Goal: Find contact information: Find contact information

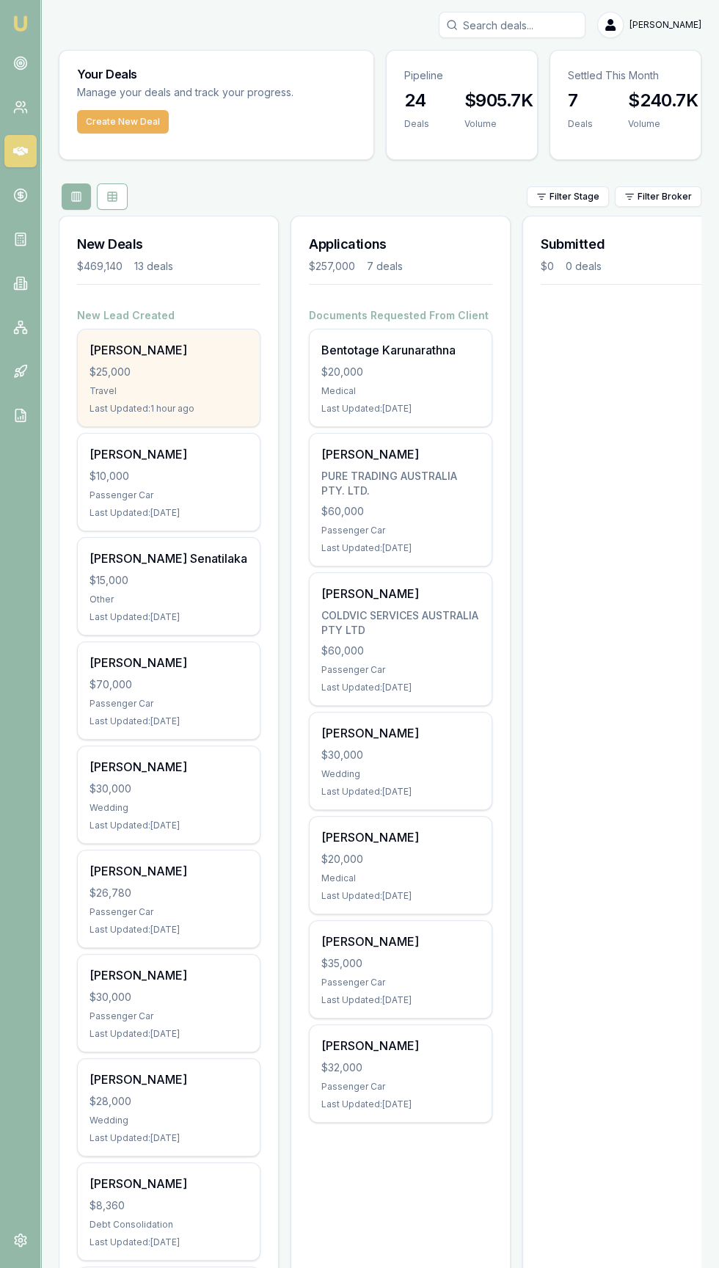
click at [105, 377] on div "$25,000" at bounding box center [169, 372] width 158 height 15
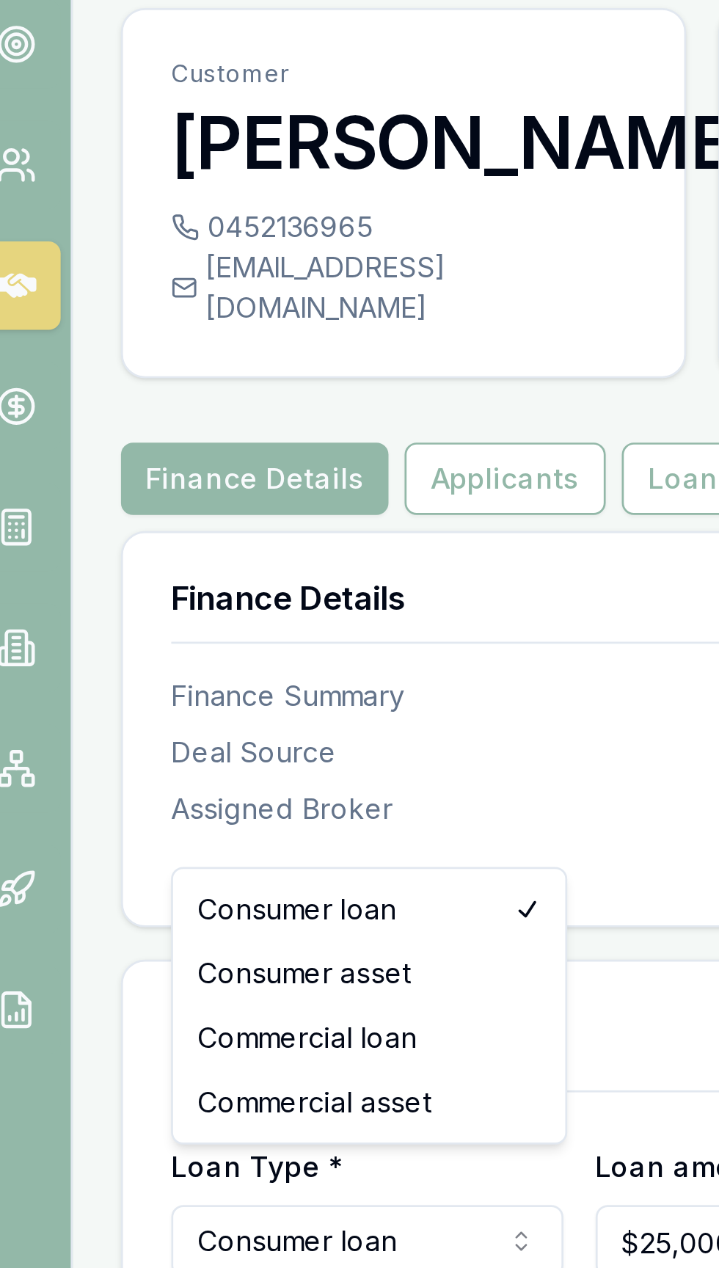
scroll to position [4, 0]
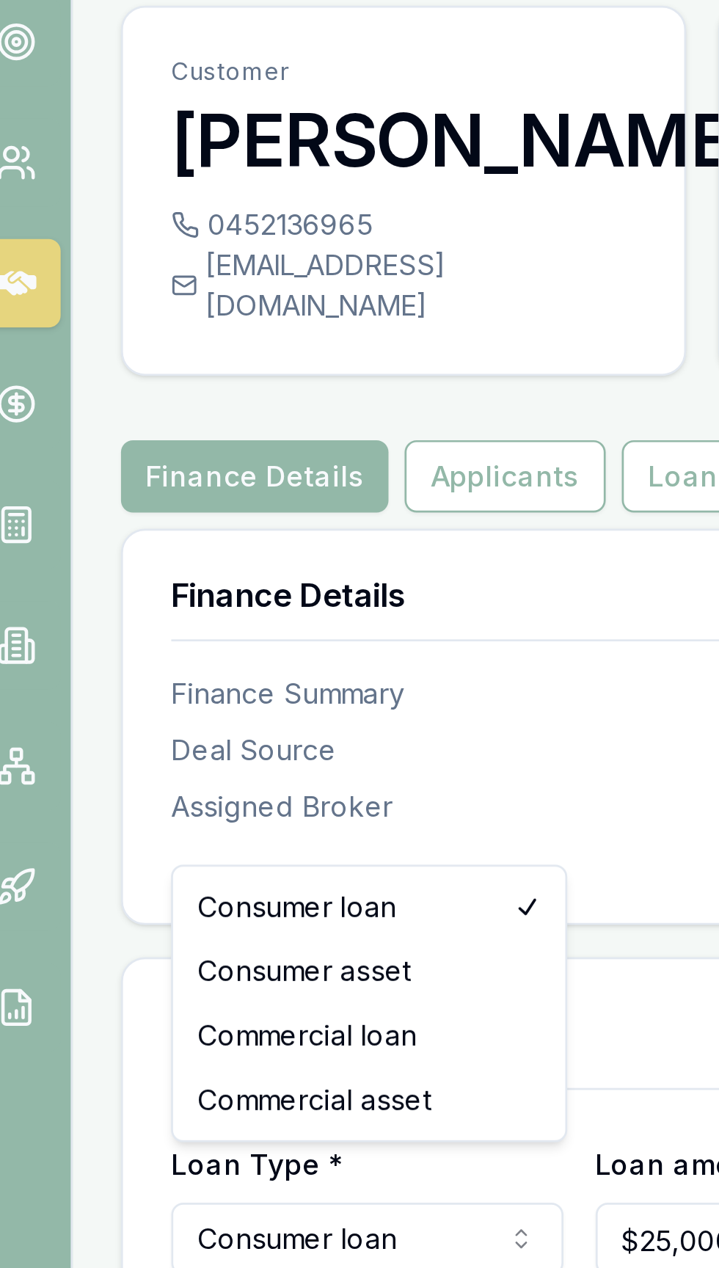
click at [103, 123] on div "0452136965" at bounding box center [161, 130] width 169 height 15
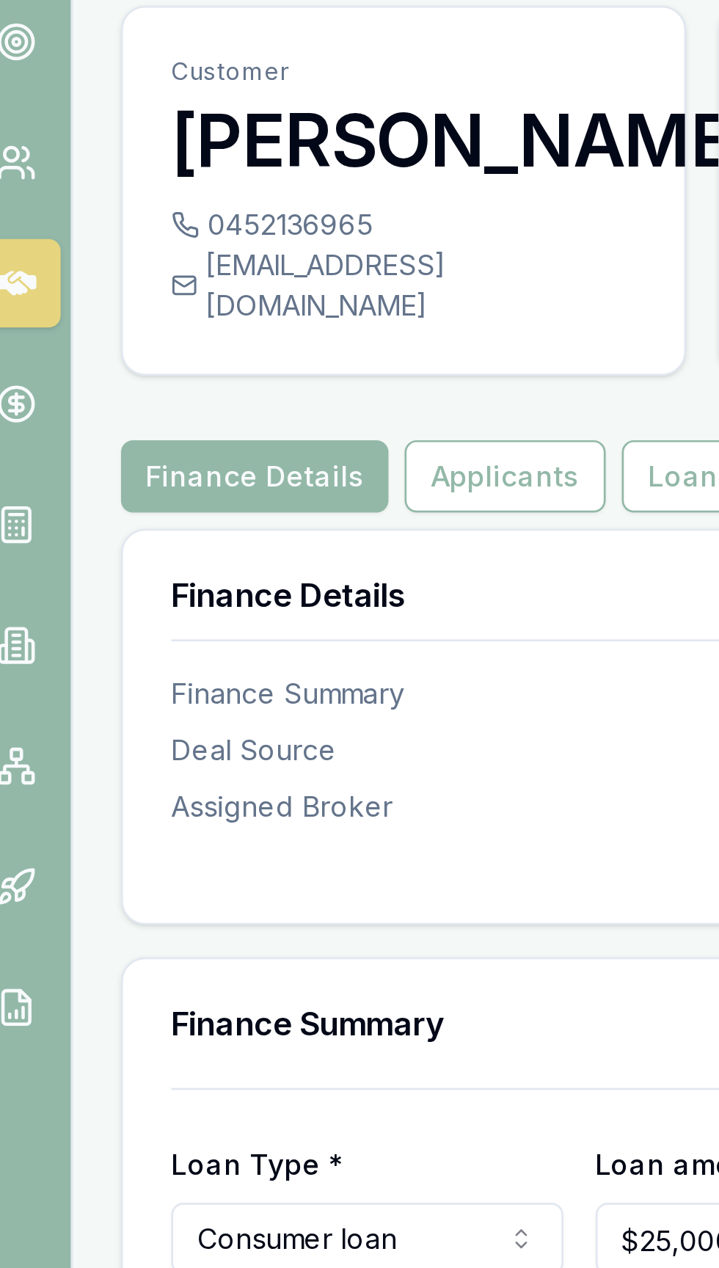
click at [104, 126] on div "0452136965" at bounding box center [161, 130] width 169 height 15
click at [116, 125] on div "0452136965" at bounding box center [161, 130] width 169 height 15
